Goal: Task Accomplishment & Management: Manage account settings

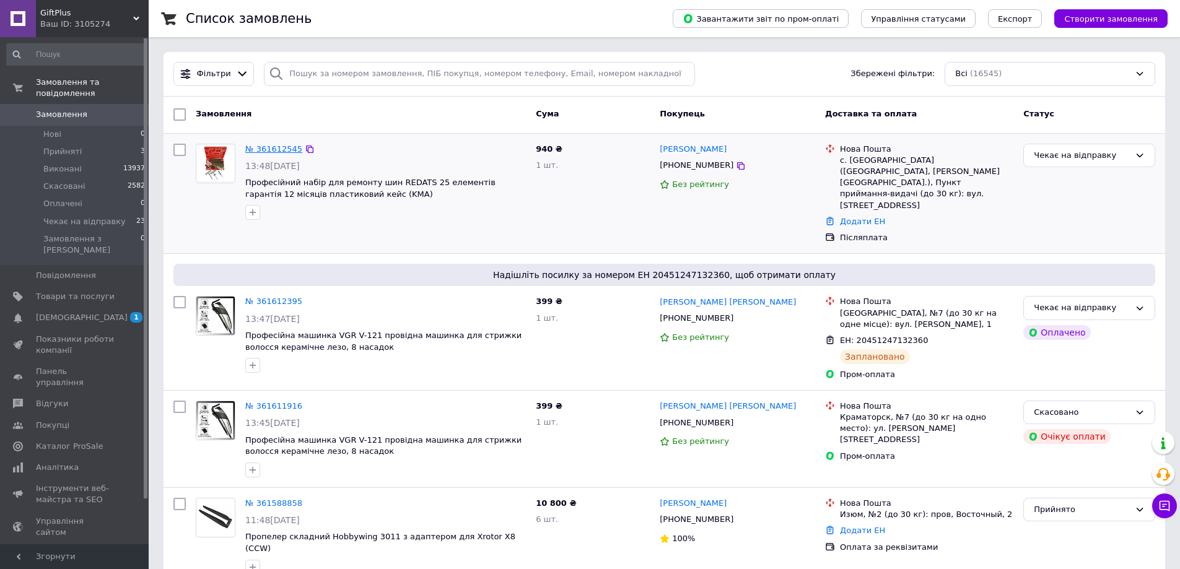
click at [255, 149] on link "№ 361612545" at bounding box center [273, 148] width 57 height 9
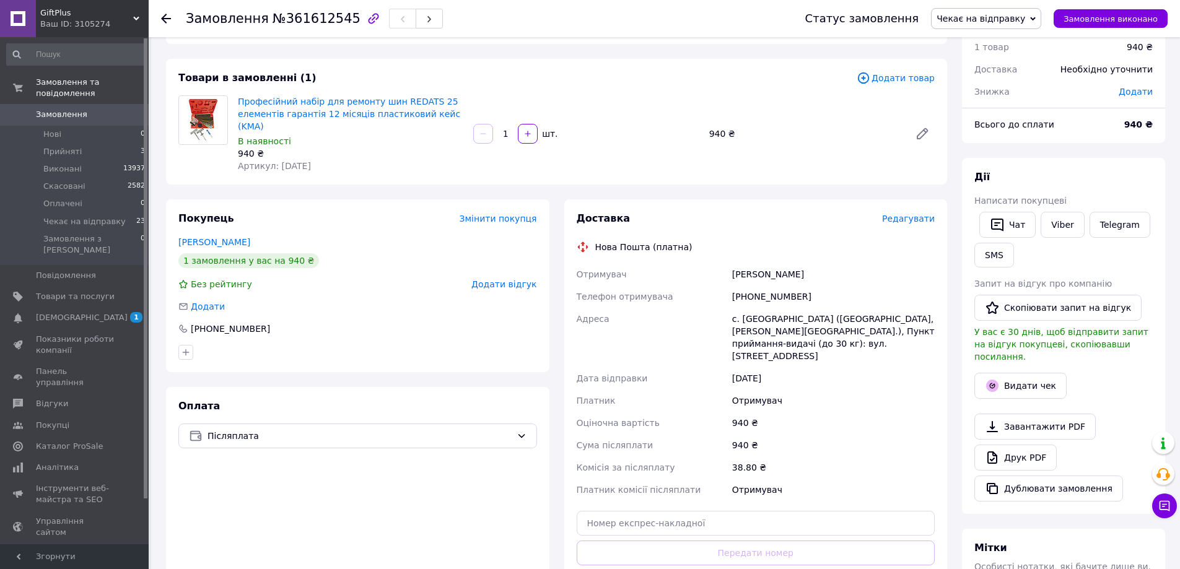
scroll to position [186, 0]
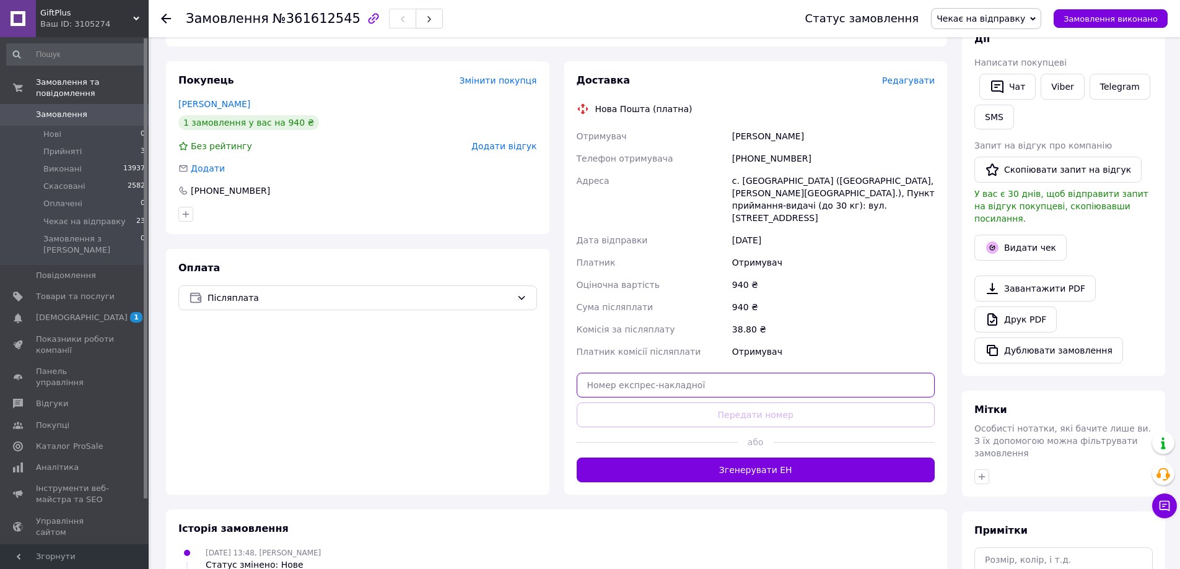
click at [752, 373] on input "text" at bounding box center [756, 385] width 359 height 25
paste input "20451247229547"
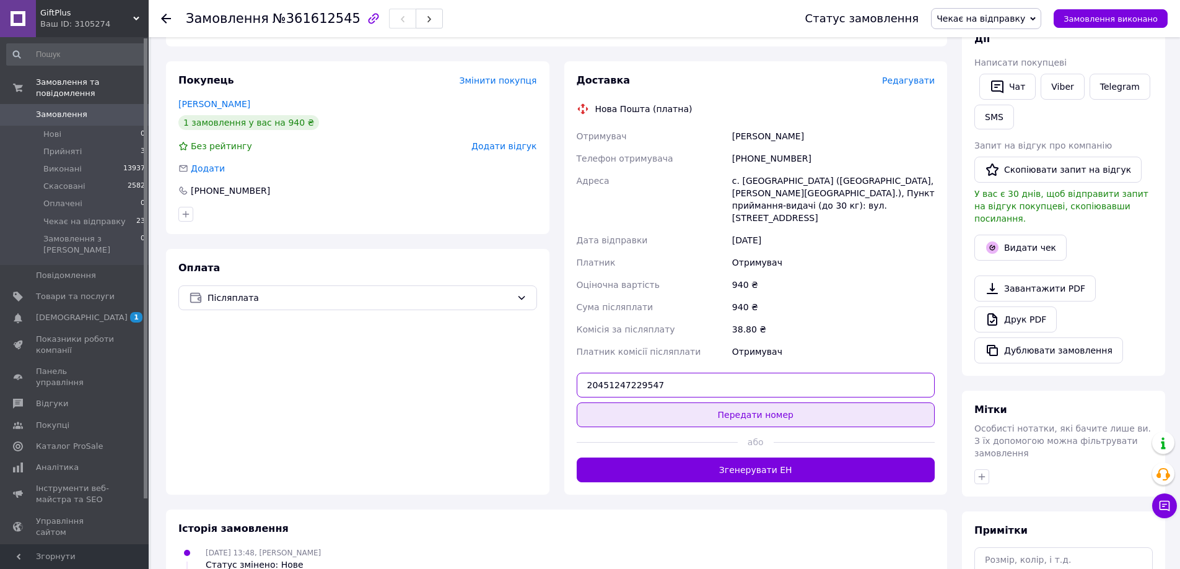
type input "20451247229547"
click at [761, 403] on button "Передати номер" at bounding box center [756, 415] width 359 height 25
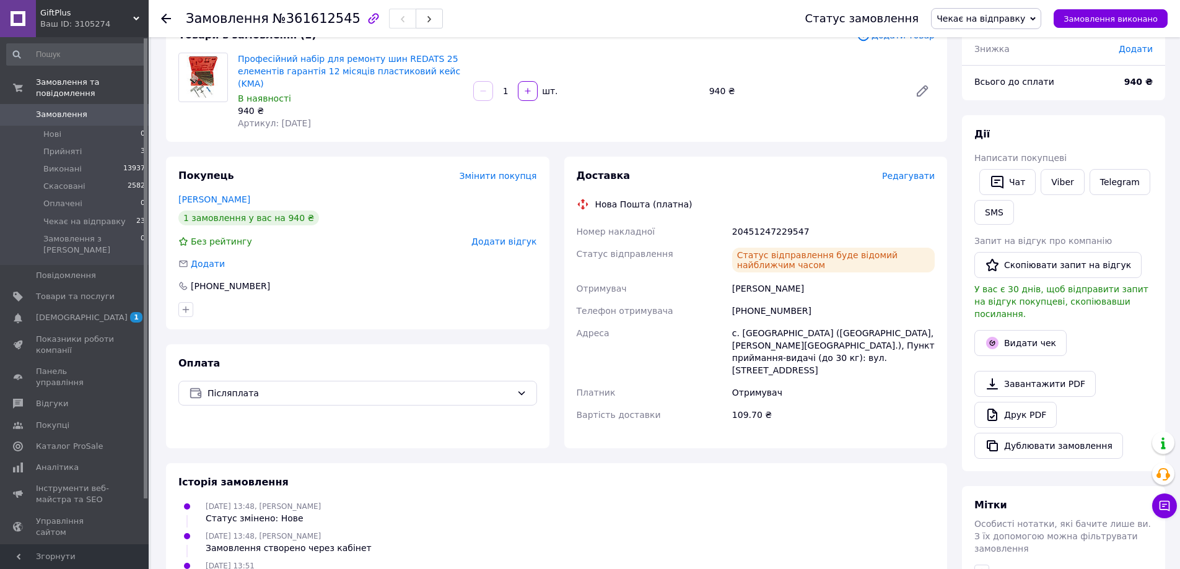
scroll to position [0, 0]
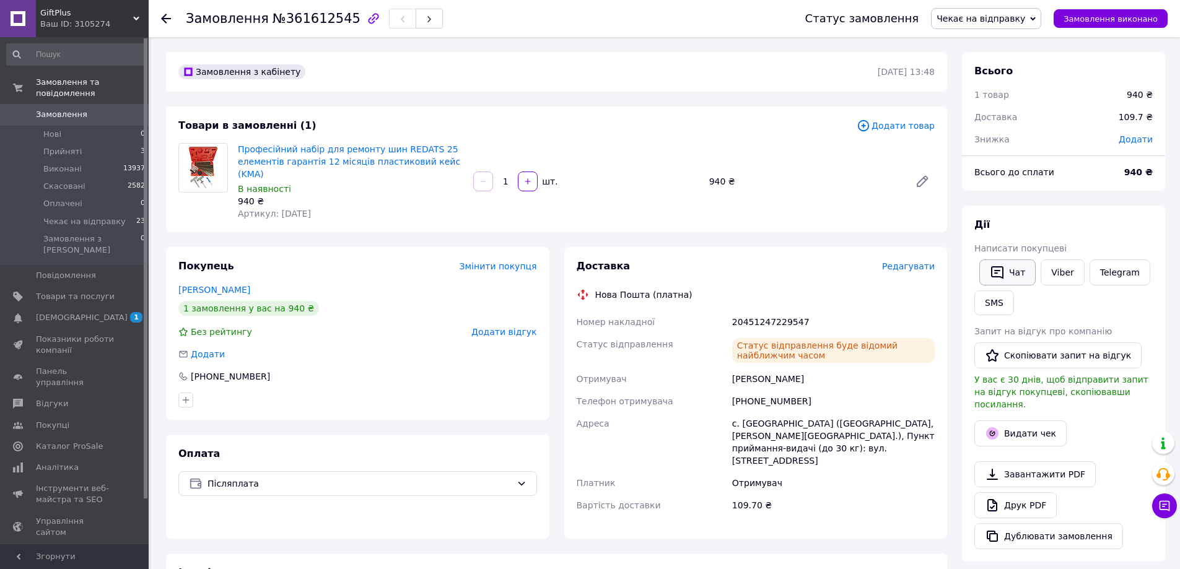
click at [1008, 270] on button "Чат" at bounding box center [1007, 273] width 56 height 26
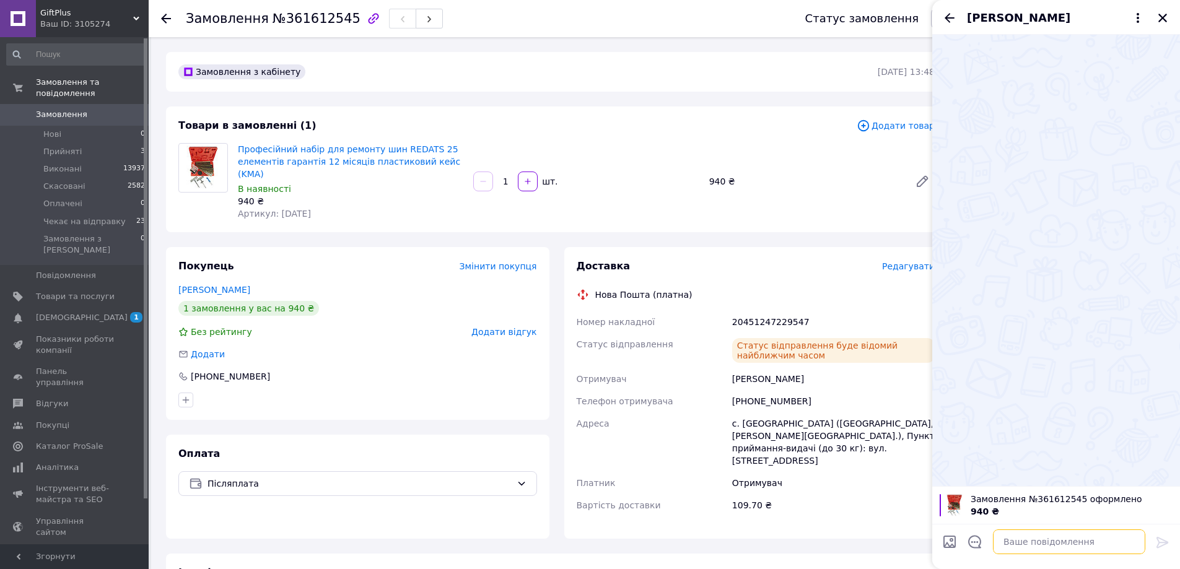
click at [1017, 543] on textarea at bounding box center [1069, 542] width 152 height 25
paste textarea "20451247229547"
type textarea "ТТН 20451247229547"
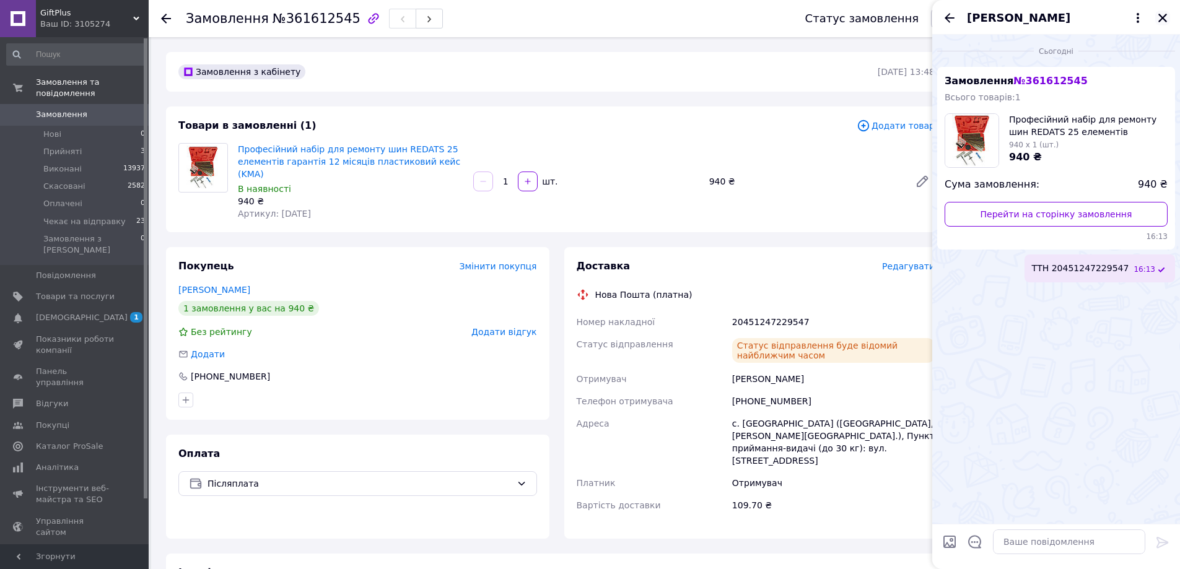
click at [1167, 15] on icon "Закрити" at bounding box center [1162, 17] width 11 height 11
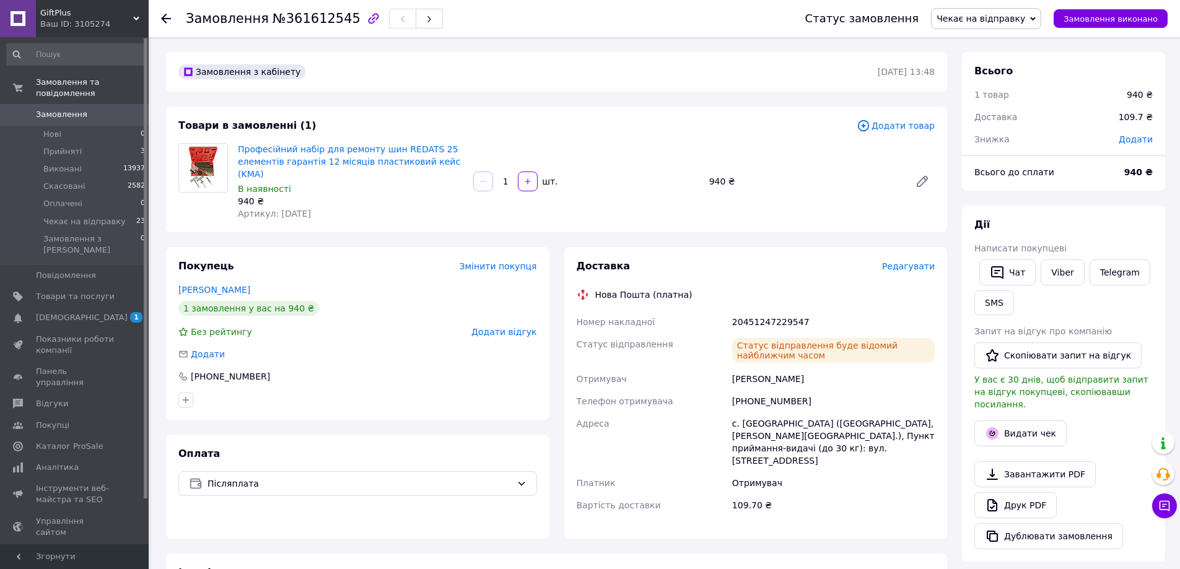
click at [56, 109] on span "Замовлення" at bounding box center [61, 114] width 51 height 11
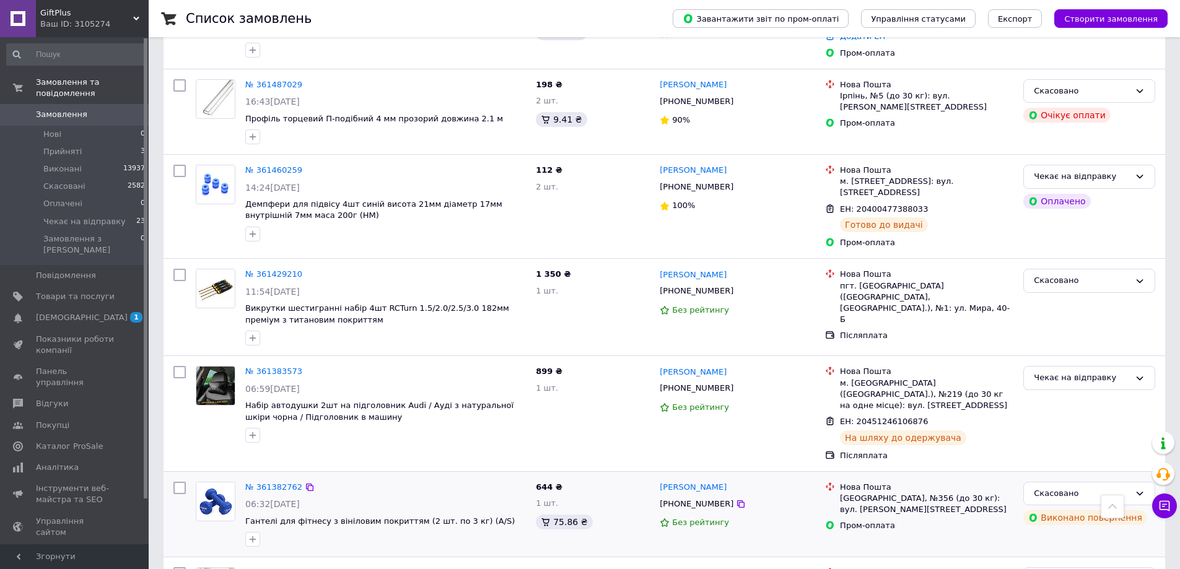
scroll to position [929, 0]
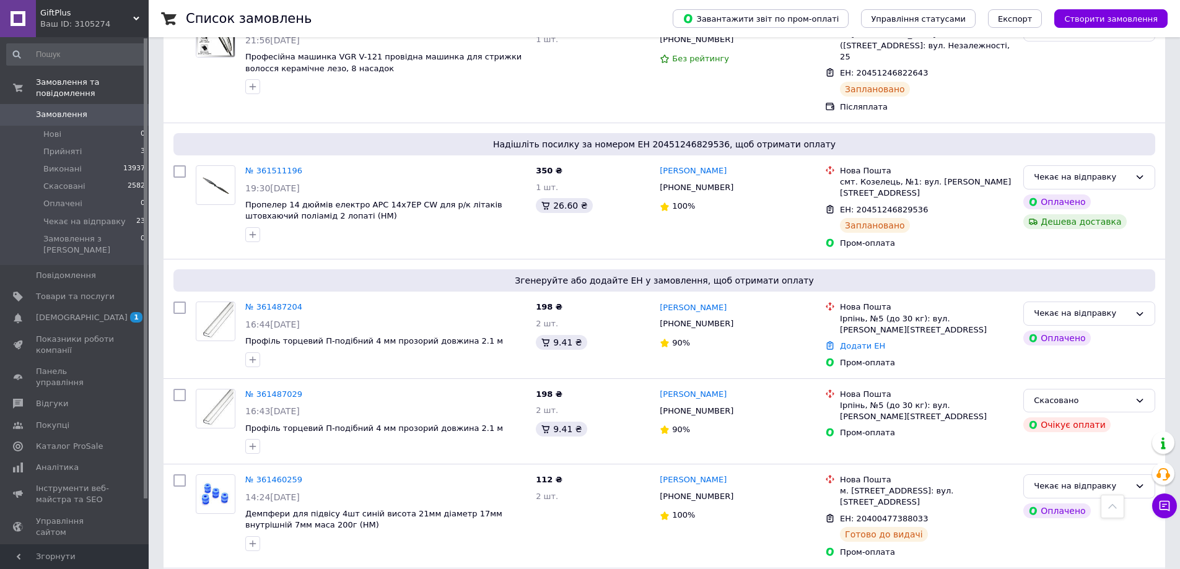
click at [46, 9] on span "GiftPlus" at bounding box center [86, 12] width 93 height 11
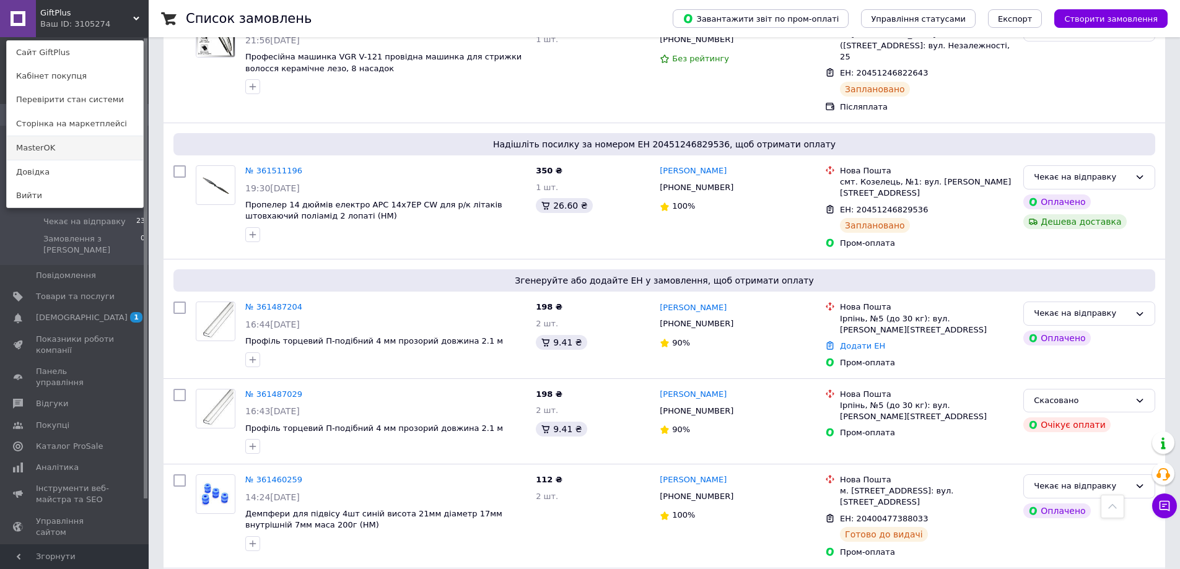
click at [41, 147] on link "MasterOK" at bounding box center [75, 148] width 136 height 24
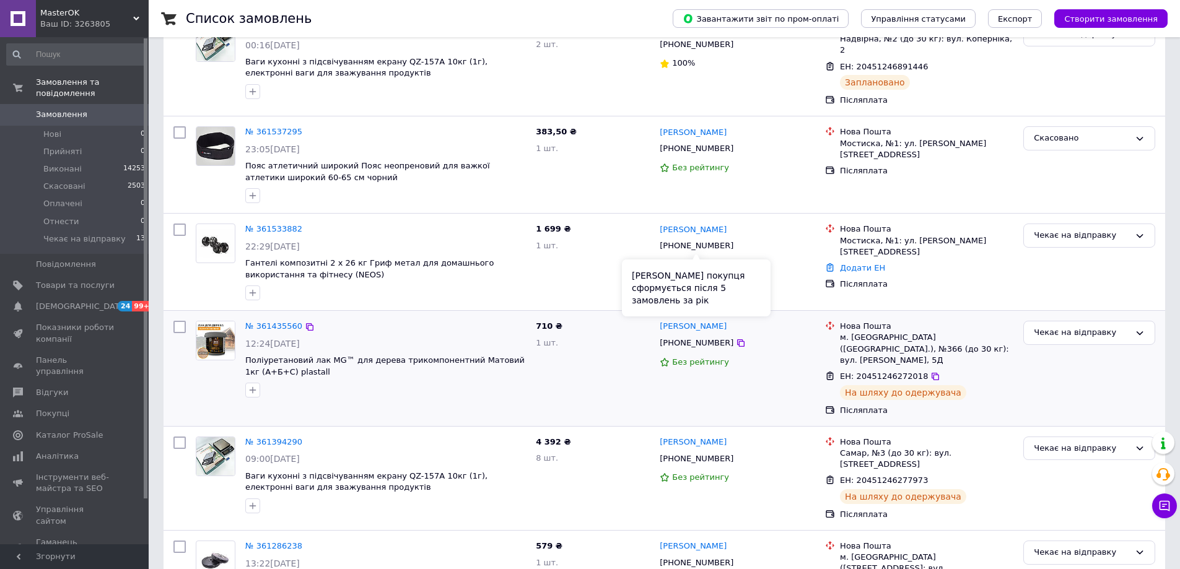
scroll to position [248, 0]
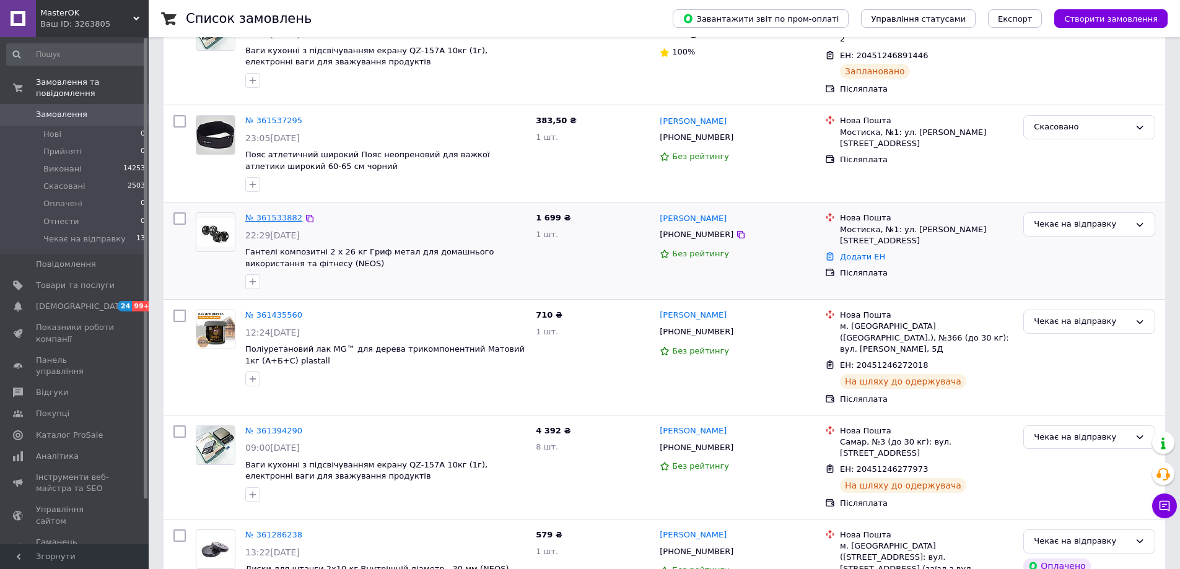
click at [277, 213] on link "№ 361533882" at bounding box center [273, 217] width 57 height 9
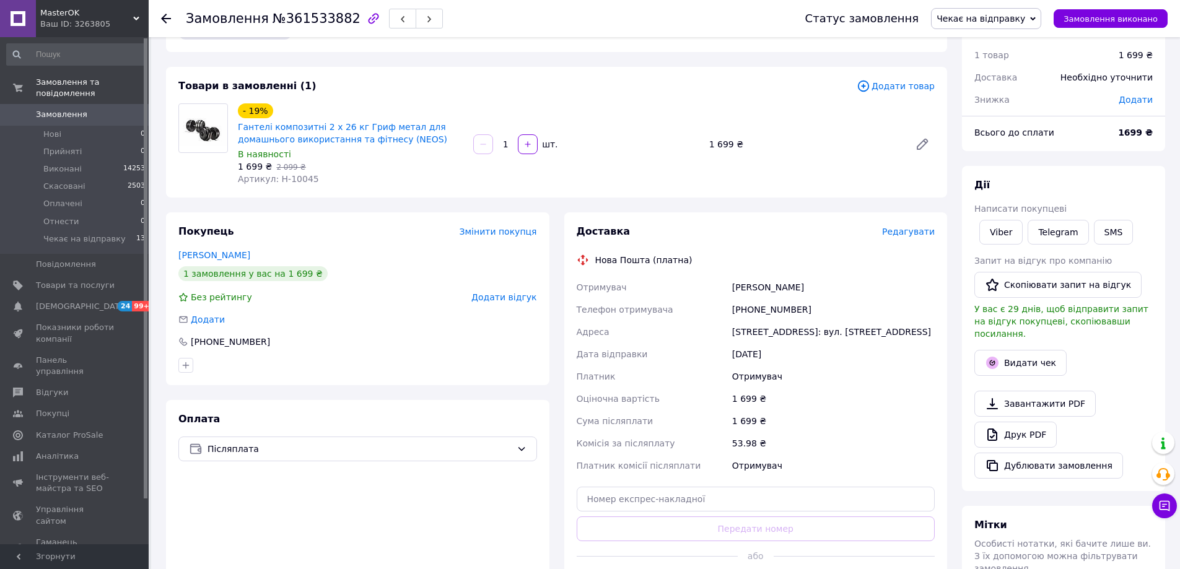
scroll to position [62, 0]
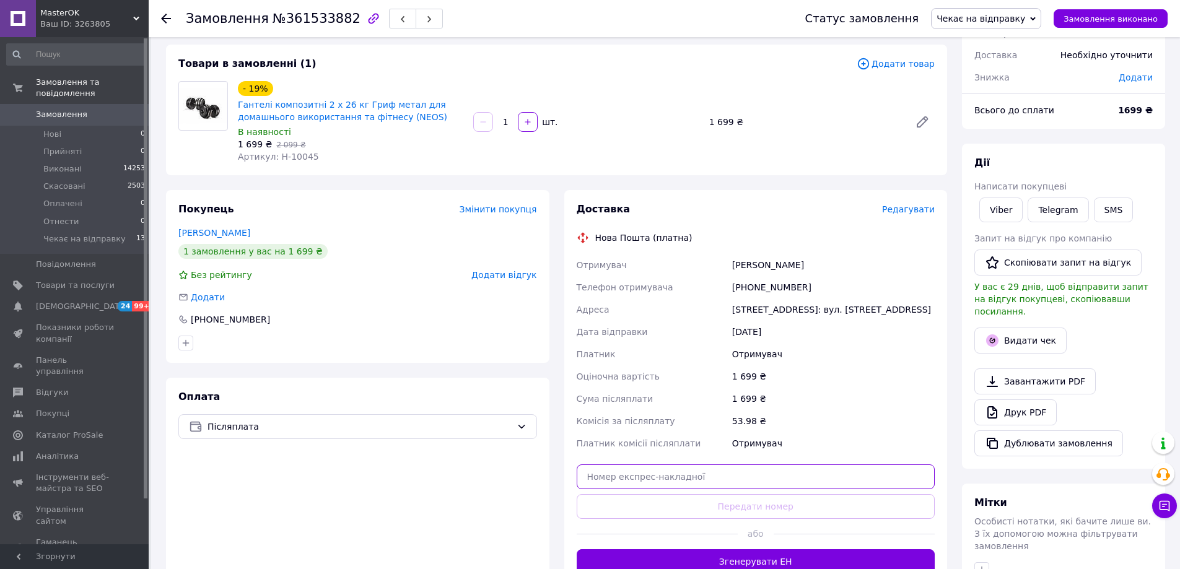
click at [737, 473] on input "text" at bounding box center [756, 477] width 359 height 25
paste input "20451247089989"
type input "20451247089989"
click at [749, 524] on div "або" at bounding box center [756, 534] width 359 height 30
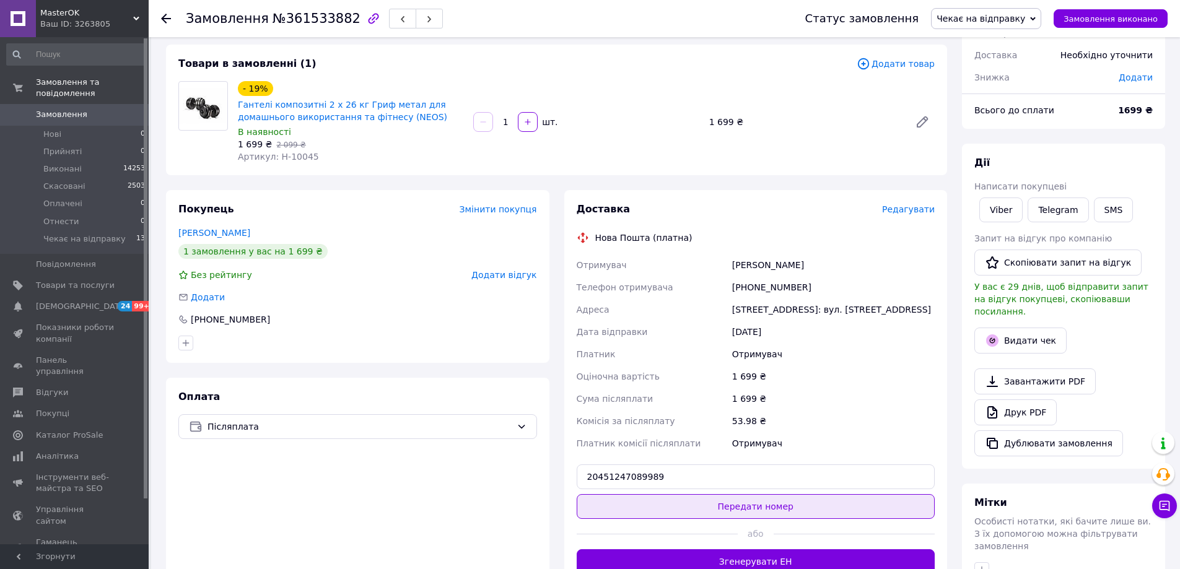
click at [756, 511] on button "Передати номер" at bounding box center [756, 506] width 359 height 25
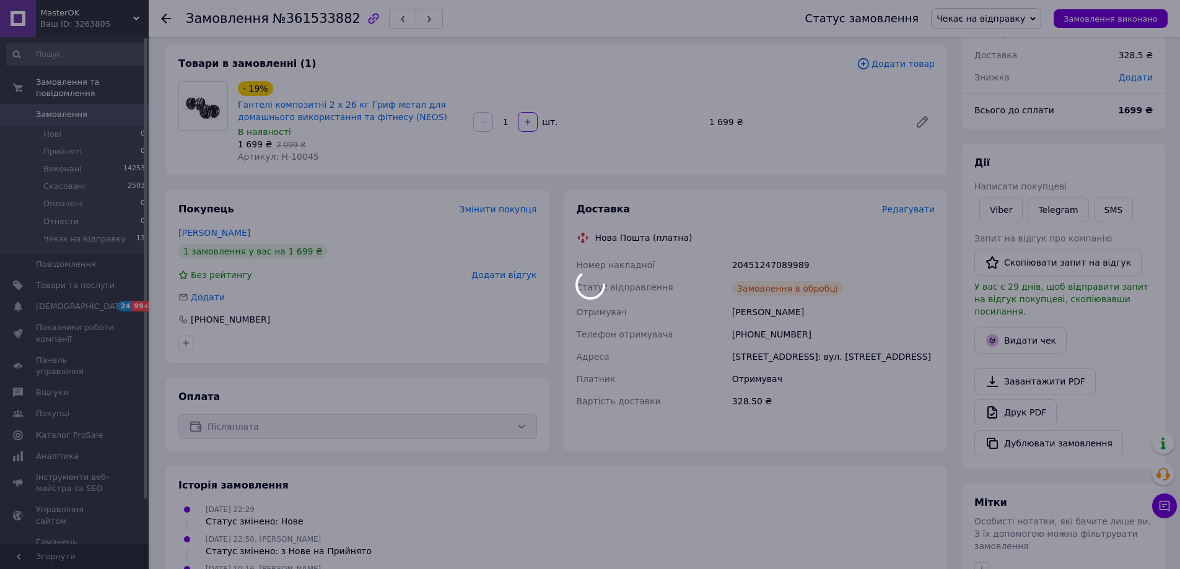
click at [989, 209] on div at bounding box center [590, 284] width 1180 height 569
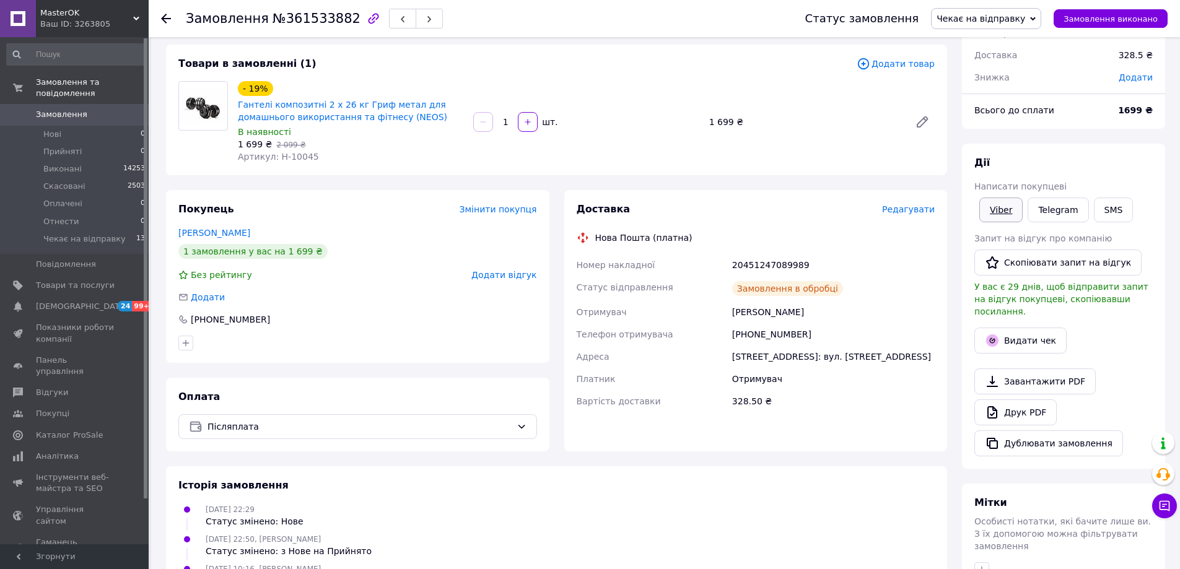
click at [981, 206] on link "Viber" at bounding box center [1000, 210] width 43 height 25
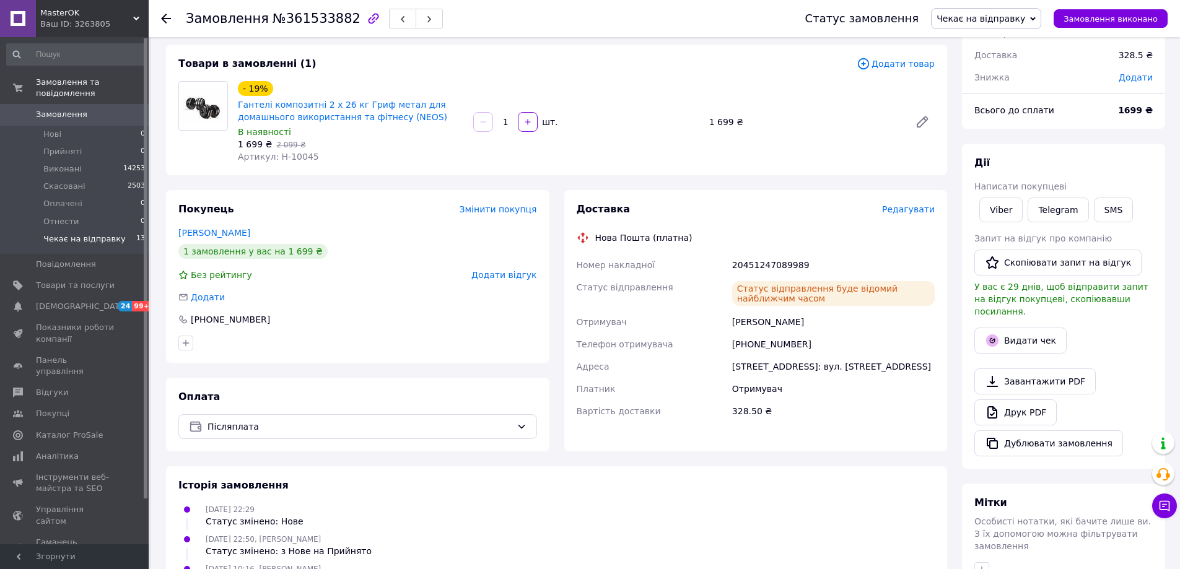
click at [80, 234] on span "Чекає на відправку" at bounding box center [84, 239] width 82 height 11
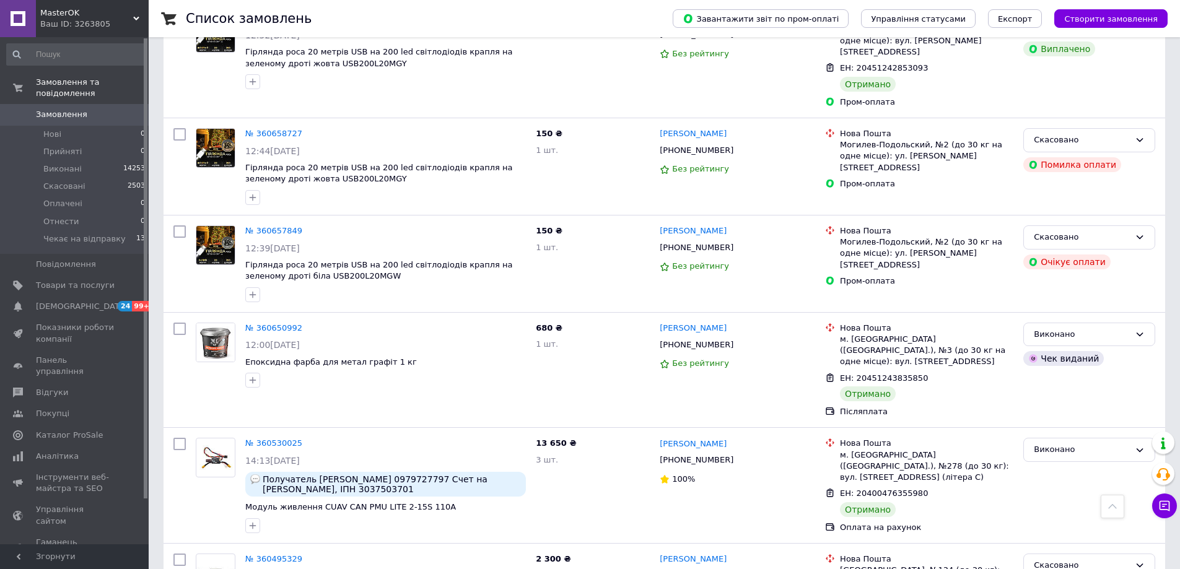
scroll to position [4977, 0]
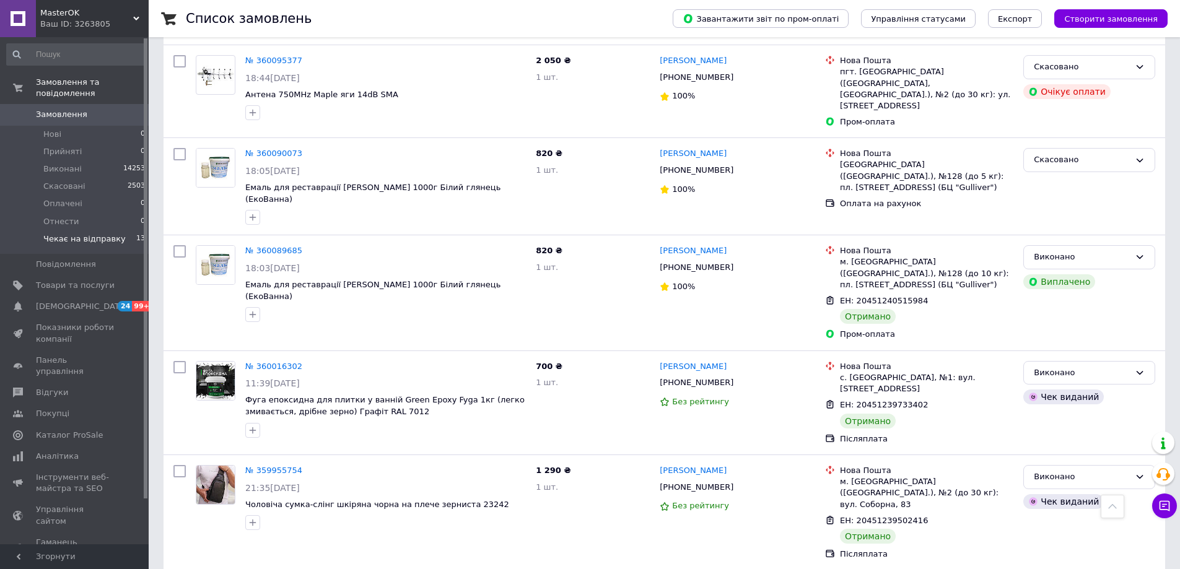
click at [95, 234] on span "Чекає на відправку" at bounding box center [84, 239] width 82 height 11
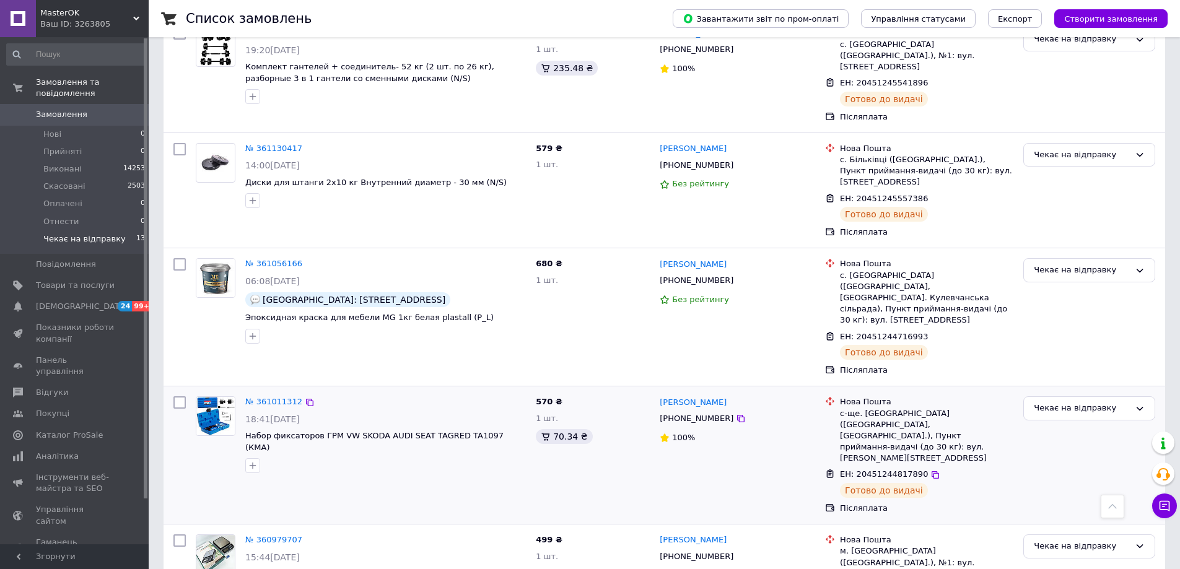
scroll to position [1017, 0]
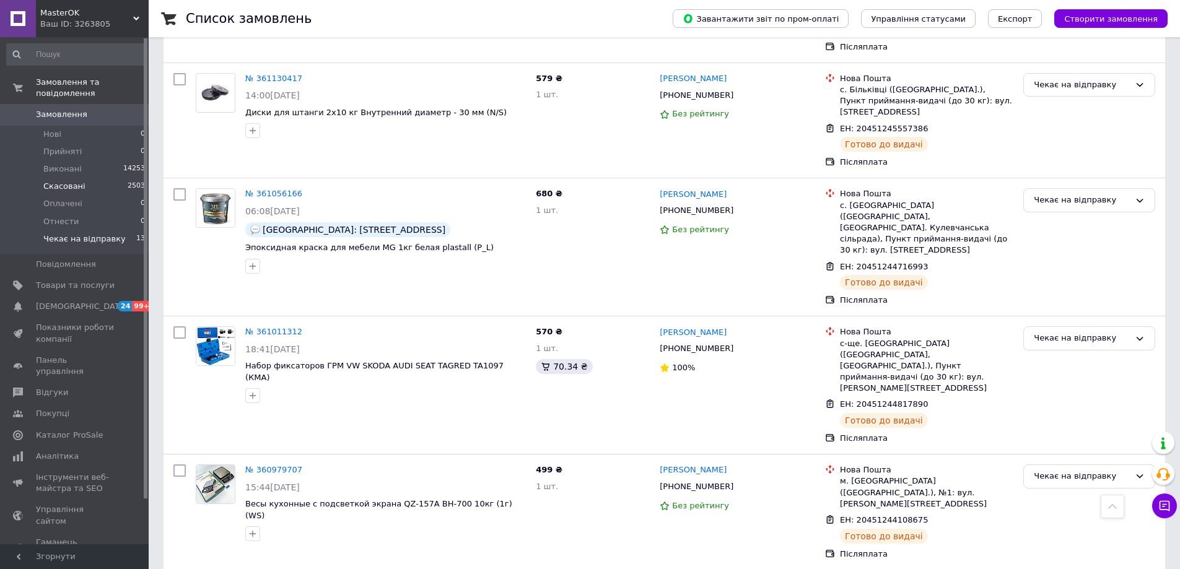
click at [63, 181] on span "Скасовані" at bounding box center [64, 186] width 42 height 11
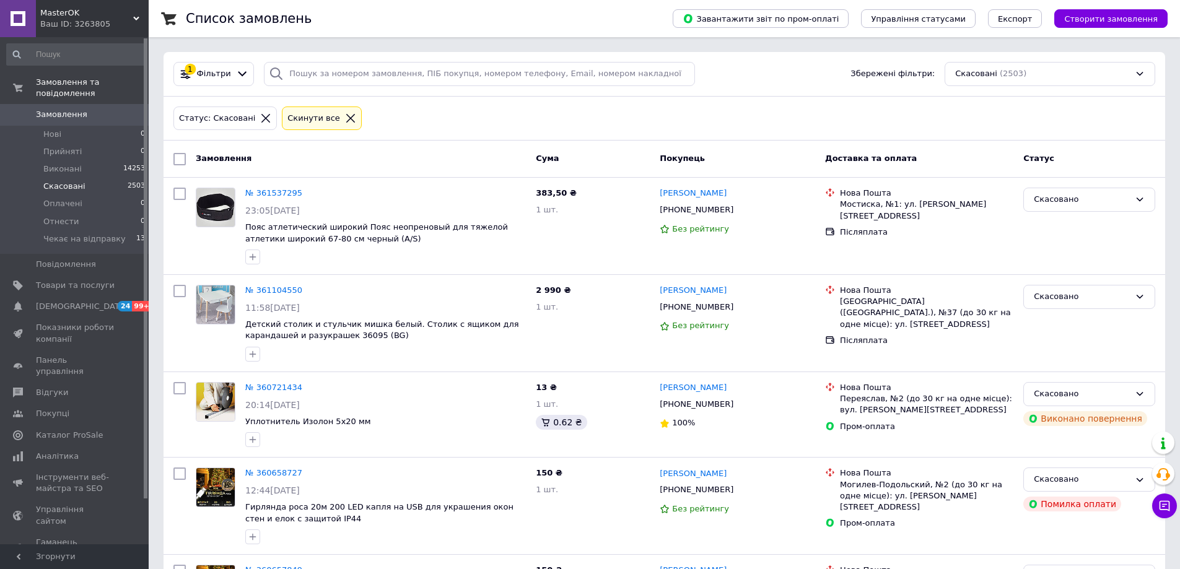
click at [67, 181] on span "Скасовані" at bounding box center [64, 186] width 42 height 11
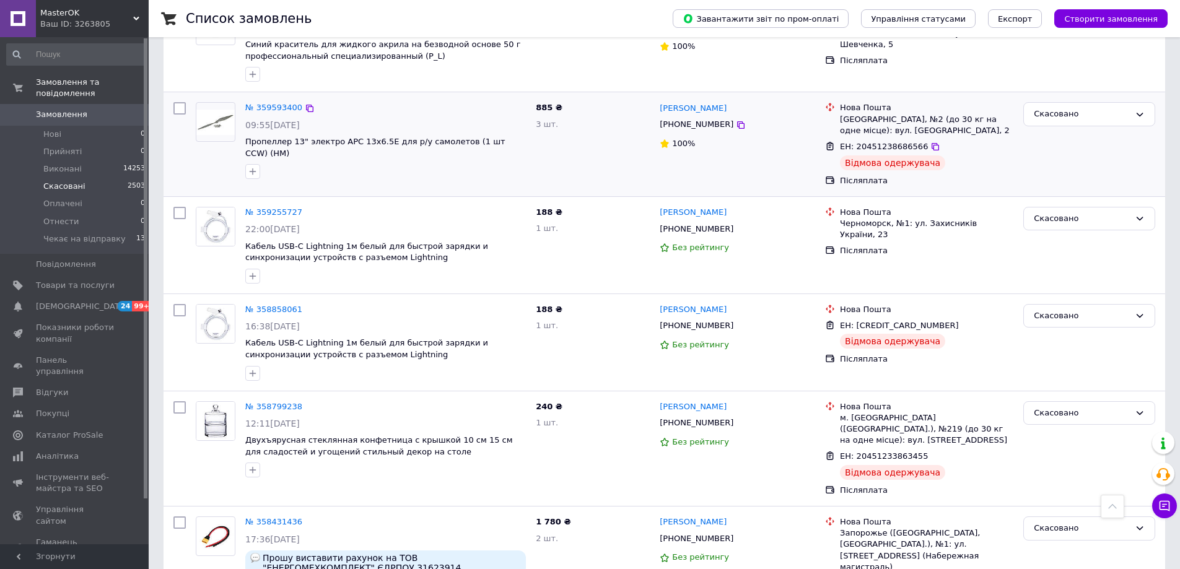
scroll to position [1115, 0]
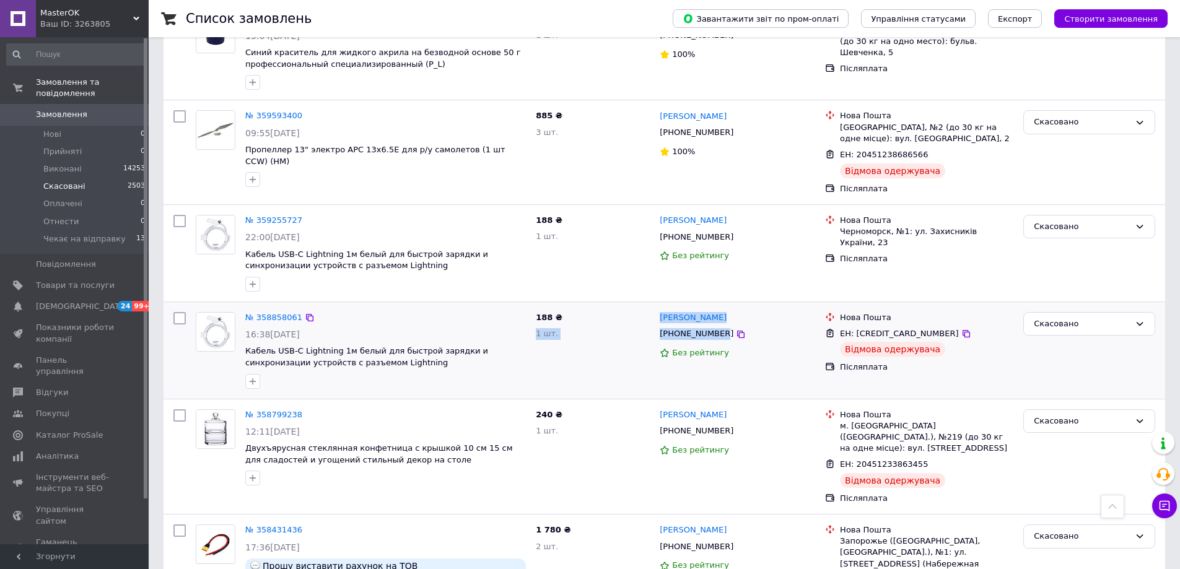
drag, startPoint x: 654, startPoint y: 298, endPoint x: 716, endPoint y: 321, distance: 66.1
click at [716, 321] on div "№ 358858061 16:38, 25.08.2025 Кабель USB-C Lightning 1м белый для быстрой заряд…" at bounding box center [665, 350] width 992 height 87
copy div "188 ₴ 1 шт. Діма Троценко +380979065580"
click at [962, 329] on icon at bounding box center [967, 334] width 10 height 10
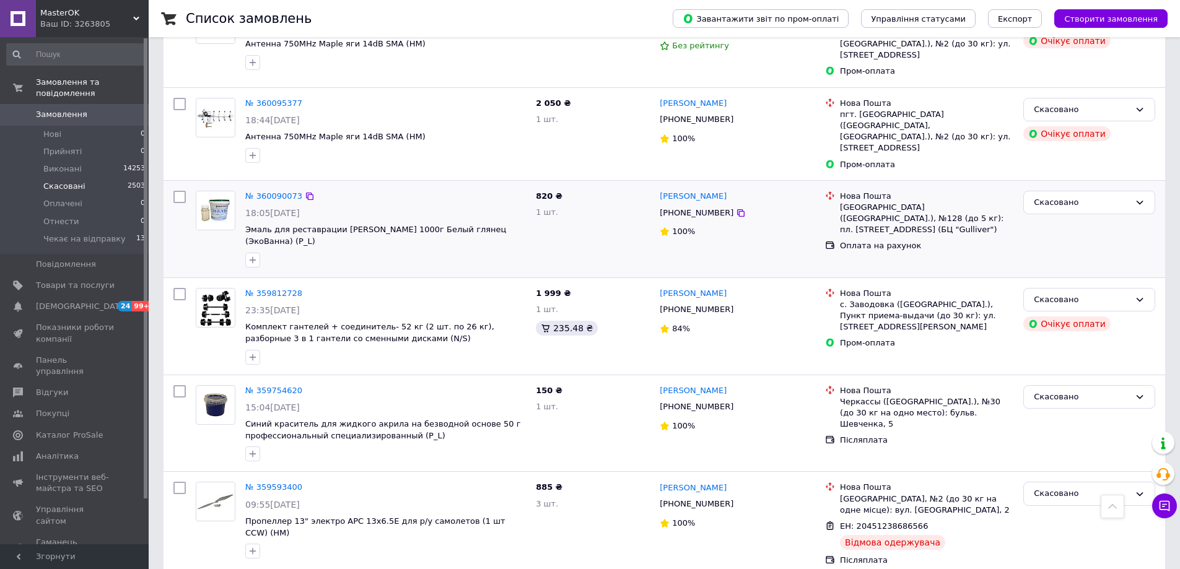
scroll to position [310, 0]
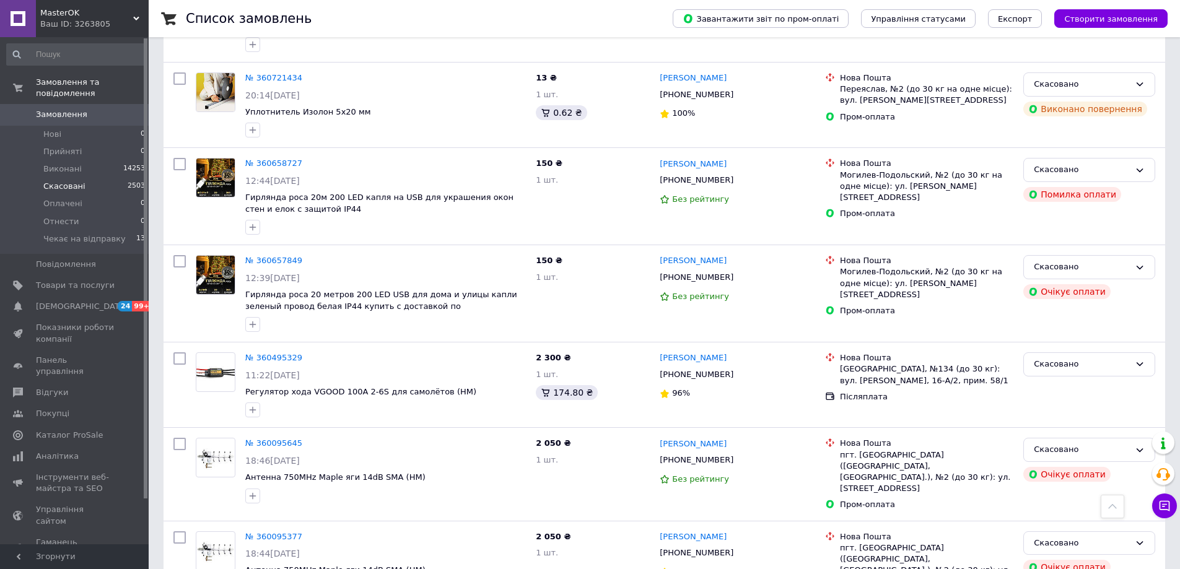
click at [40, 104] on link "Замовлення 0" at bounding box center [76, 114] width 152 height 21
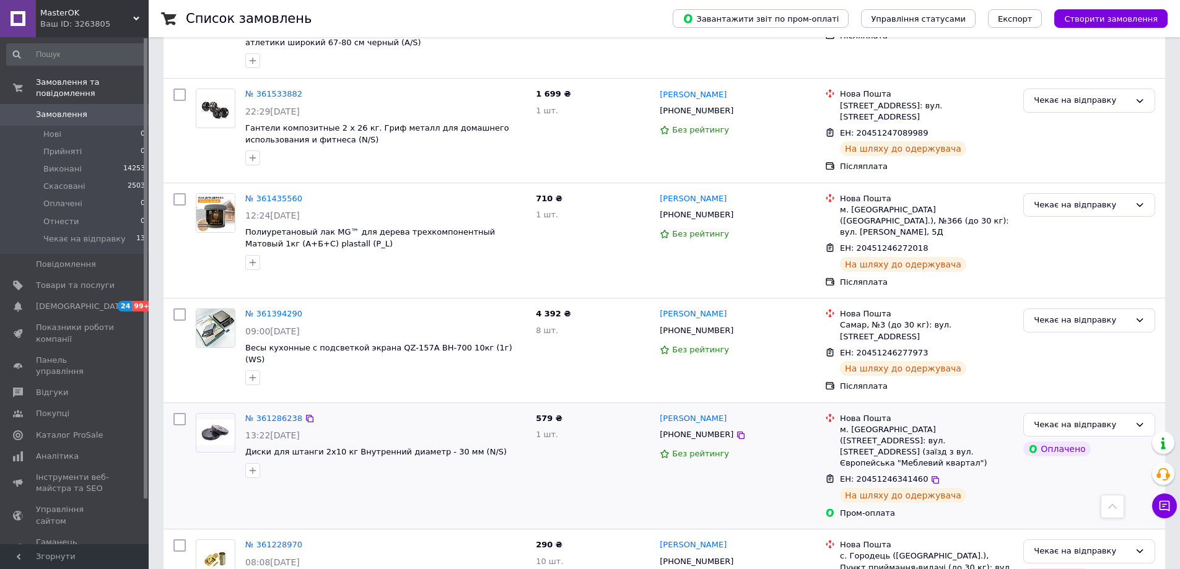
scroll to position [681, 0]
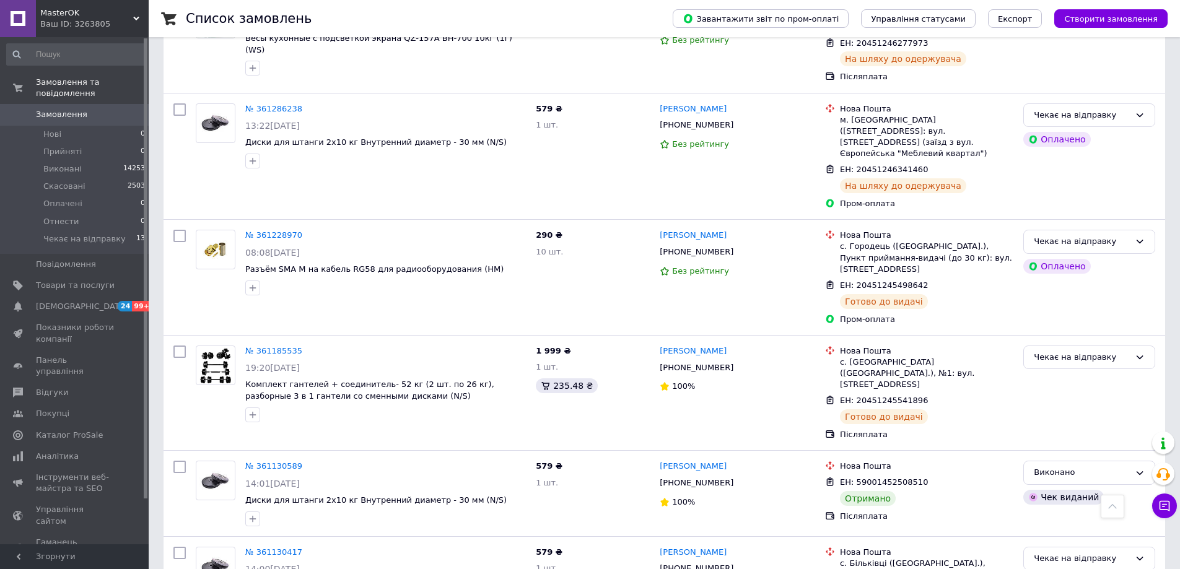
click at [53, 11] on span "MasterOK" at bounding box center [86, 12] width 93 height 11
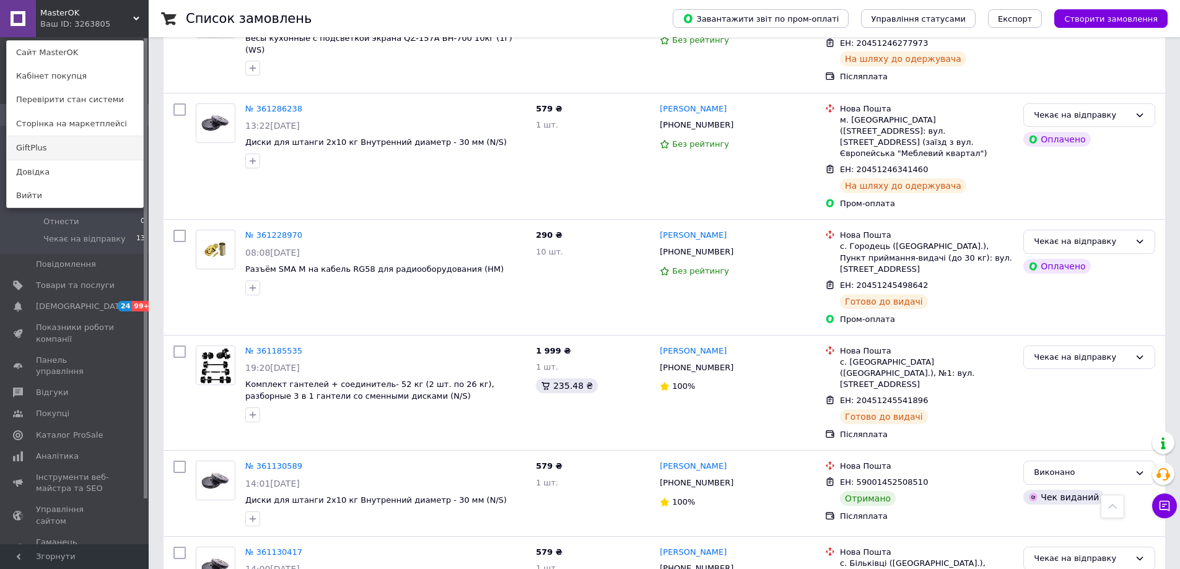
click at [32, 143] on link "GiftPlus" at bounding box center [75, 148] width 136 height 24
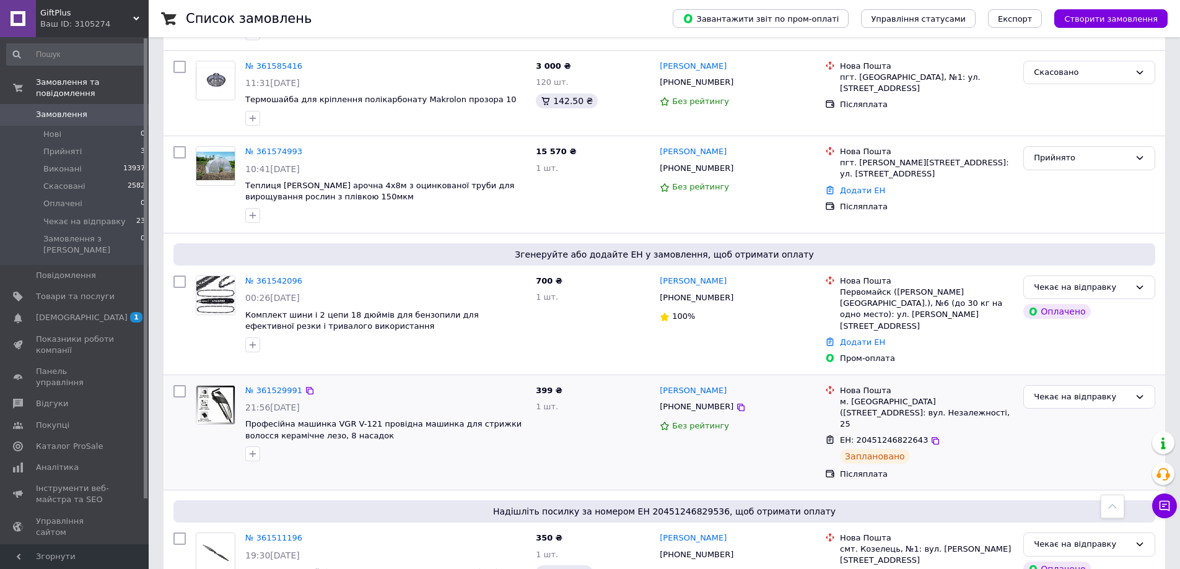
scroll to position [558, 0]
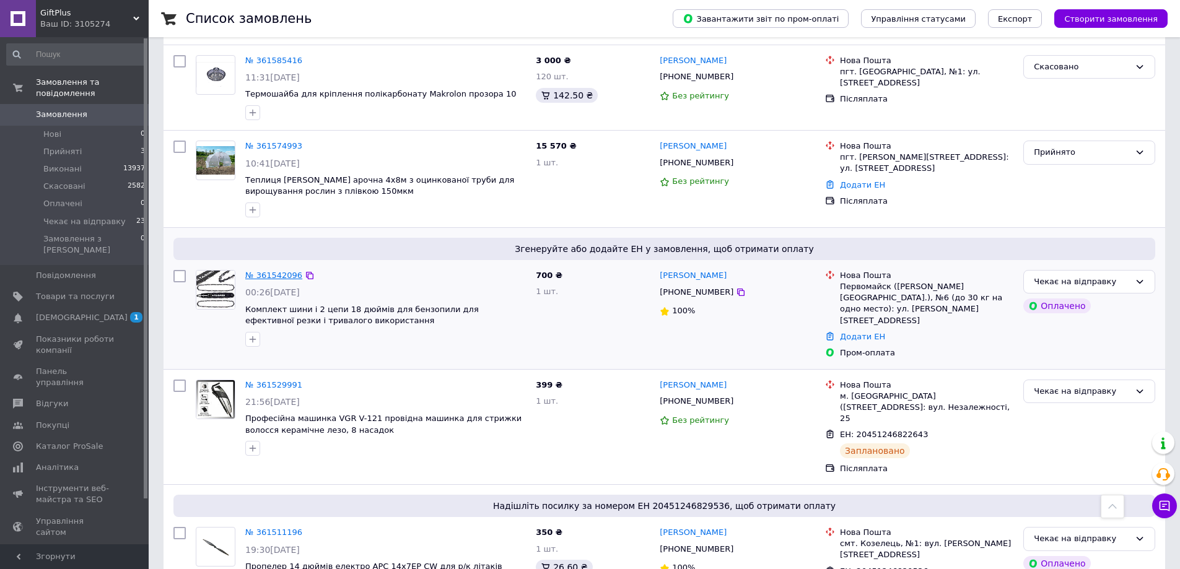
click at [276, 271] on link "№ 361542096" at bounding box center [273, 275] width 57 height 9
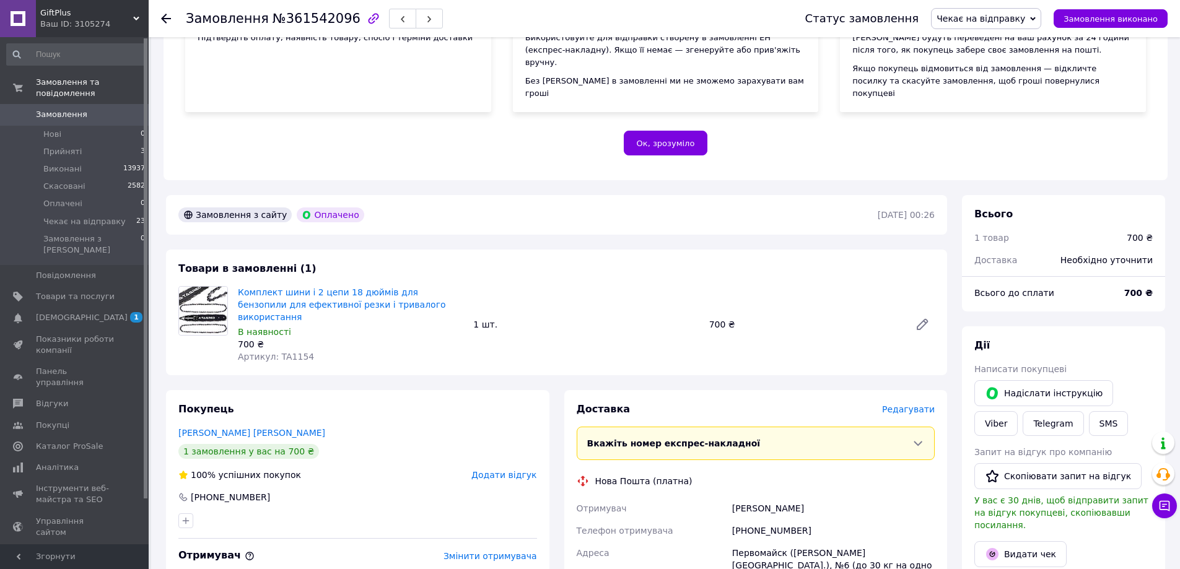
scroll to position [372, 0]
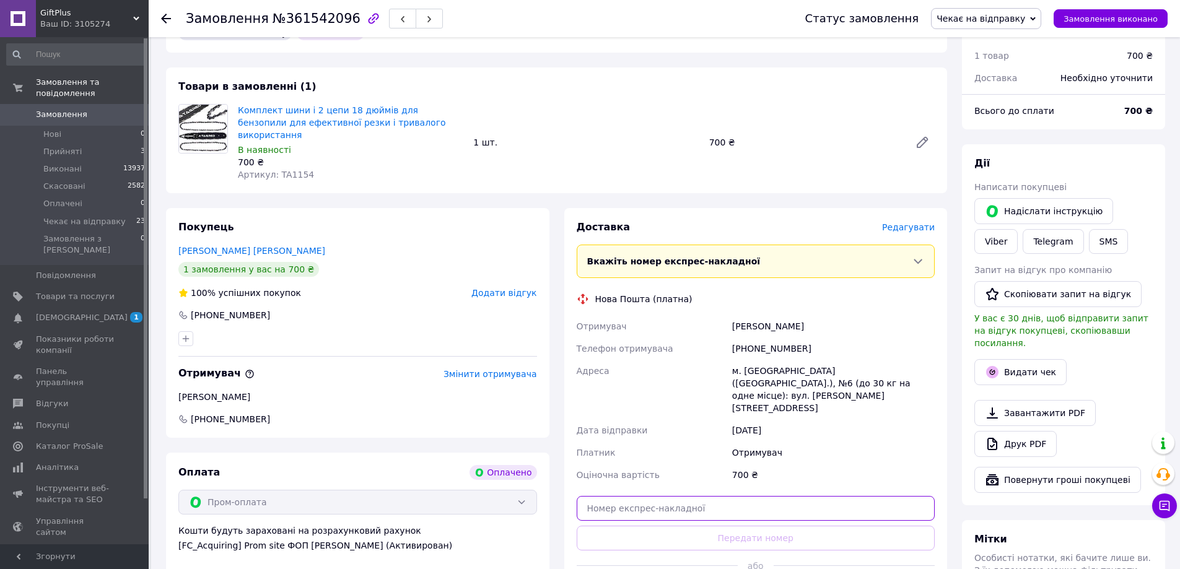
click at [716, 496] on input "text" at bounding box center [756, 508] width 359 height 25
paste input "20451246952996"
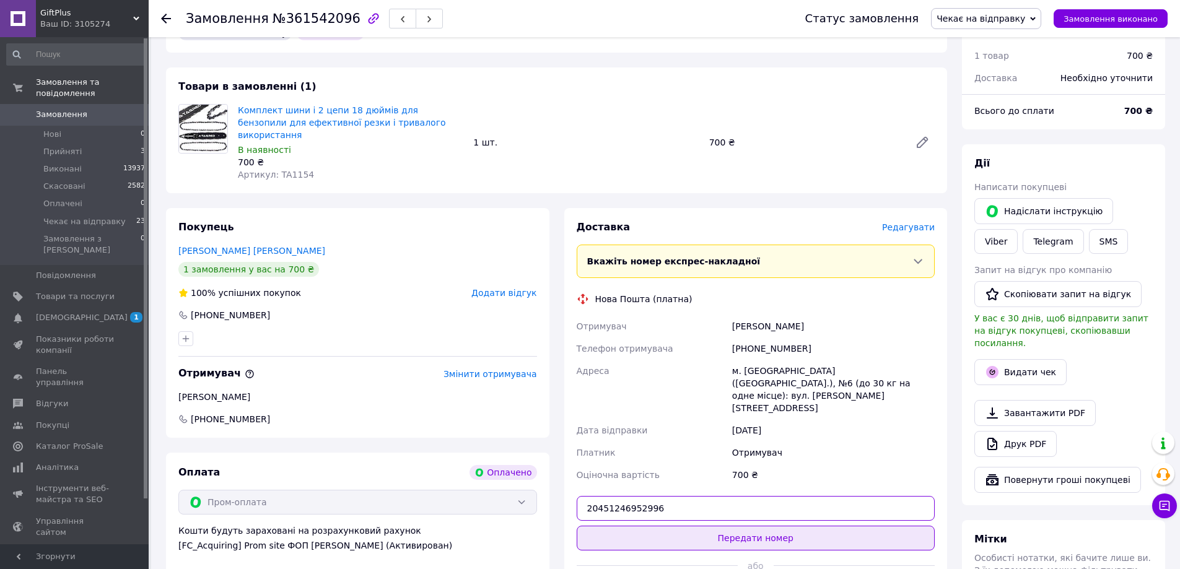
type input "20451246952996"
click at [766, 526] on button "Передати номер" at bounding box center [756, 538] width 359 height 25
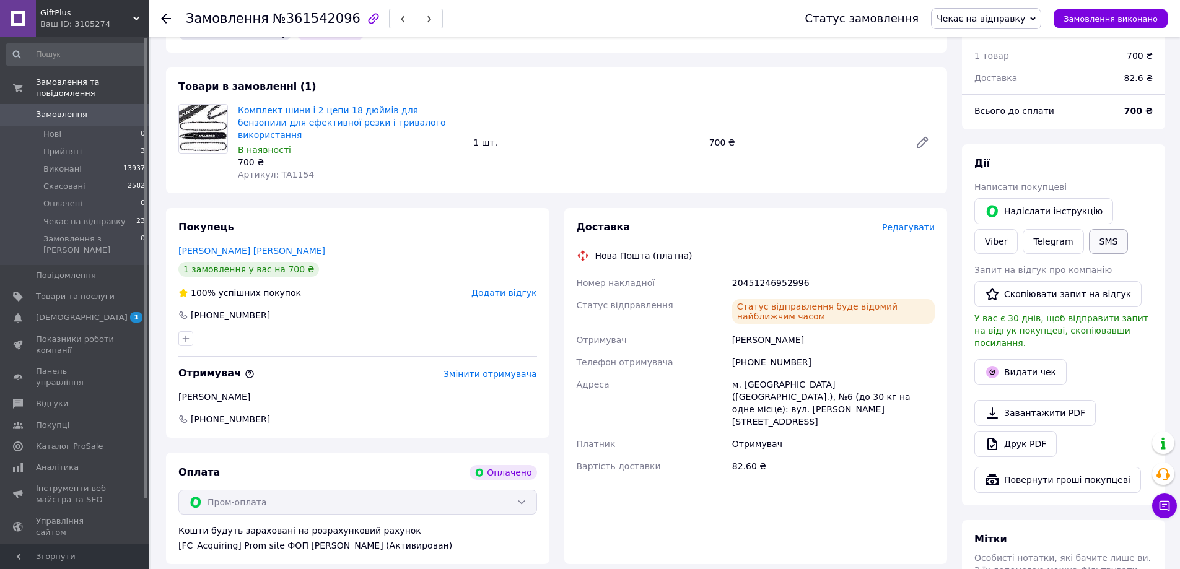
click at [1089, 229] on button "SMS" at bounding box center [1109, 241] width 40 height 25
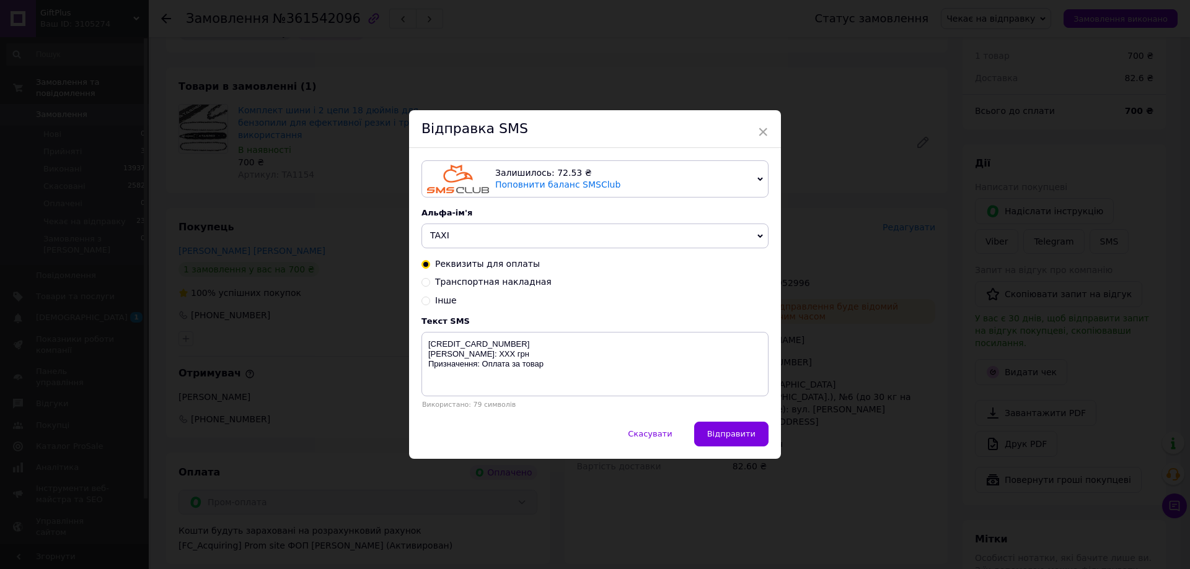
click at [446, 282] on span "Транспортная накладная" at bounding box center [493, 282] width 116 height 10
click at [430, 282] on input "Транспортная накладная" at bounding box center [425, 281] width 9 height 9
radio input "true"
radio input "false"
click at [481, 346] on textarea "ТТН XXXXXXXXXXXXXX Дякую за покупку в магазині [DOMAIN_NAME]" at bounding box center [594, 364] width 347 height 64
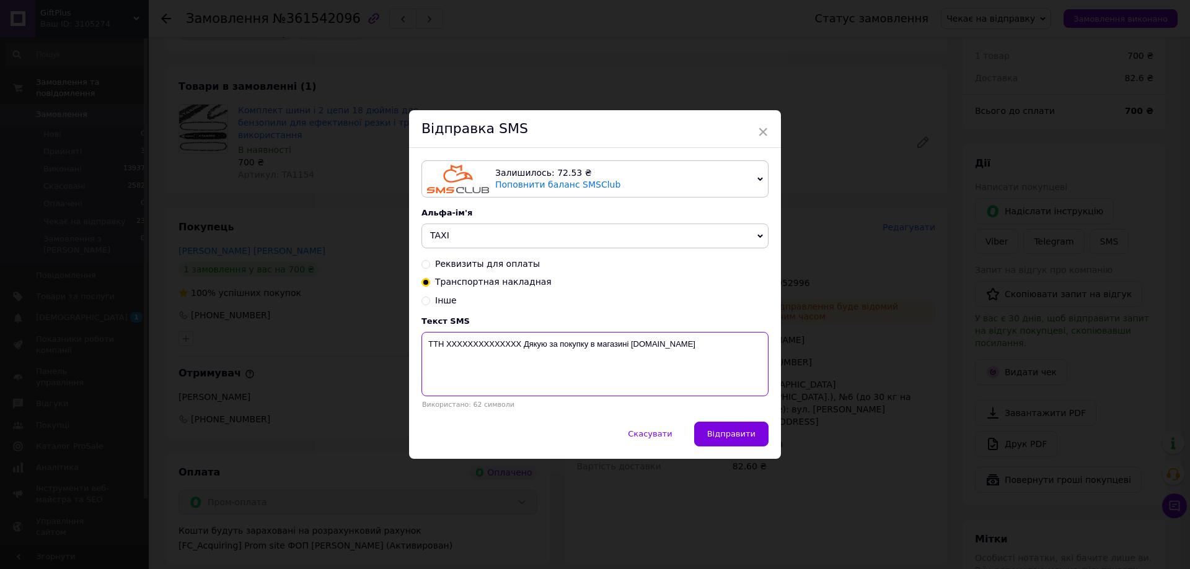
click at [481, 346] on textarea "ТТН XXXXXXXXXXXXXX Дякую за покупку в магазині [DOMAIN_NAME]" at bounding box center [594, 364] width 347 height 64
paste textarea "20451246952996"
type textarea "ТТН 20451246952996 Дякую за покупку в магазині [DOMAIN_NAME]"
click at [735, 434] on span "Відправити" at bounding box center [731, 433] width 48 height 9
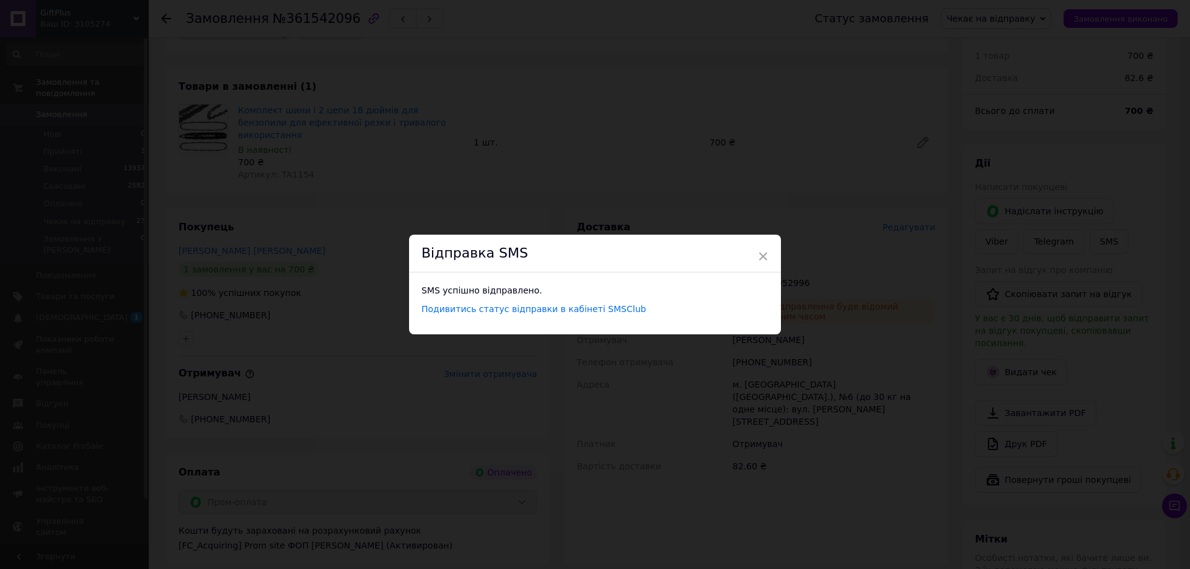
click at [335, 393] on div "× Відправка SMS SMS успішно відправлено. Подивитись статус відправки в кабінеті…" at bounding box center [595, 284] width 1190 height 569
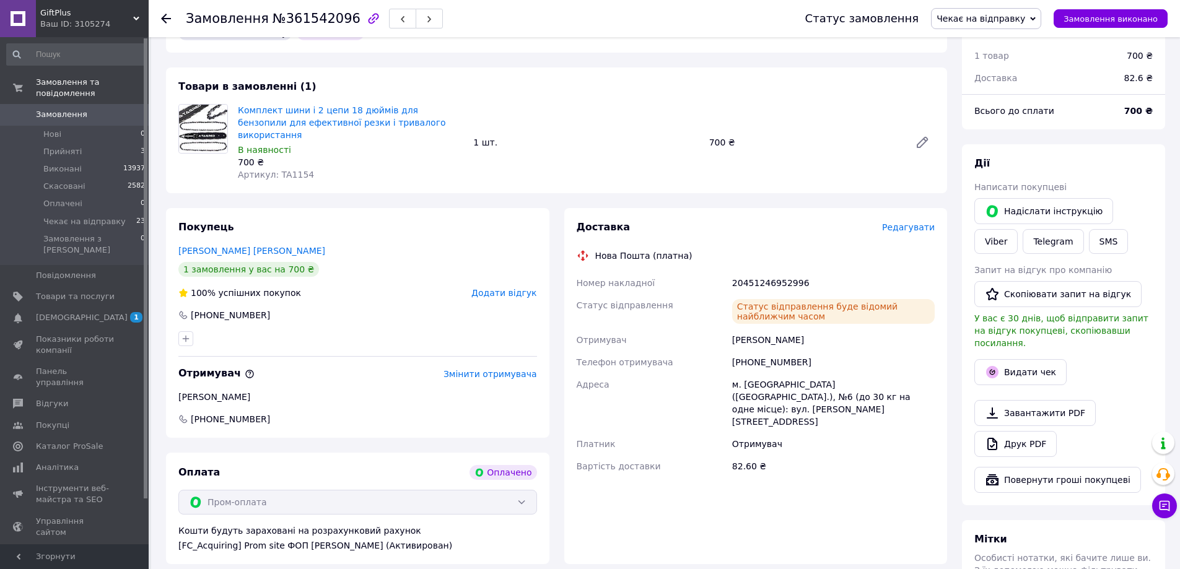
click at [72, 109] on span "Замовлення" at bounding box center [61, 114] width 51 height 11
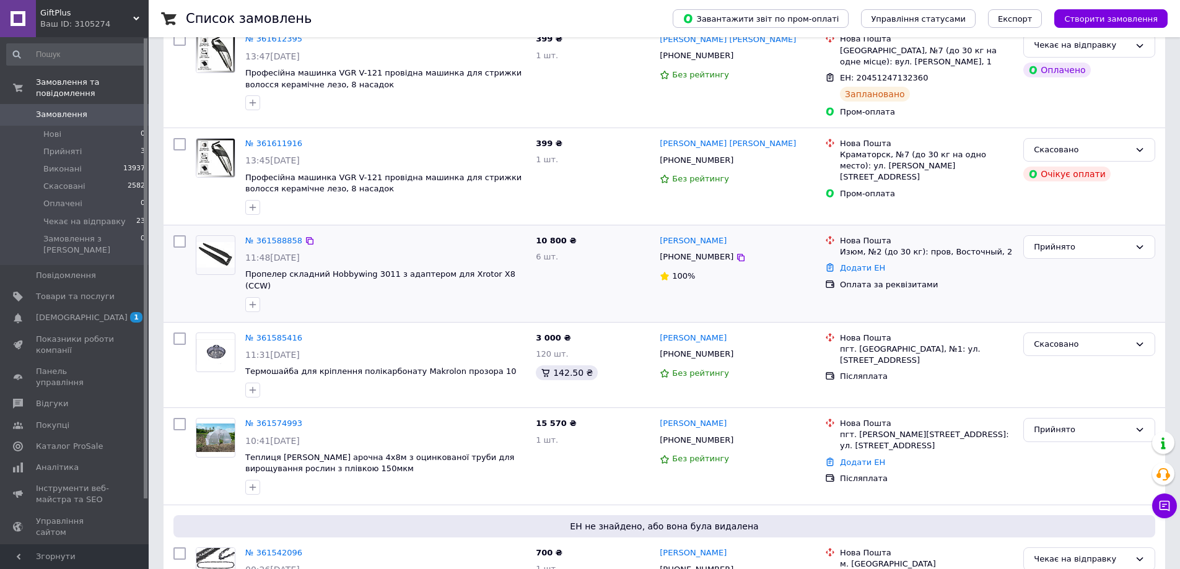
scroll to position [310, 0]
